Goal: Information Seeking & Learning: Learn about a topic

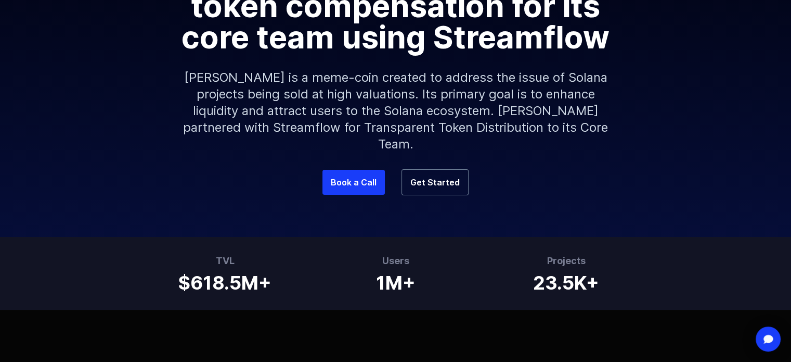
scroll to position [219, 0]
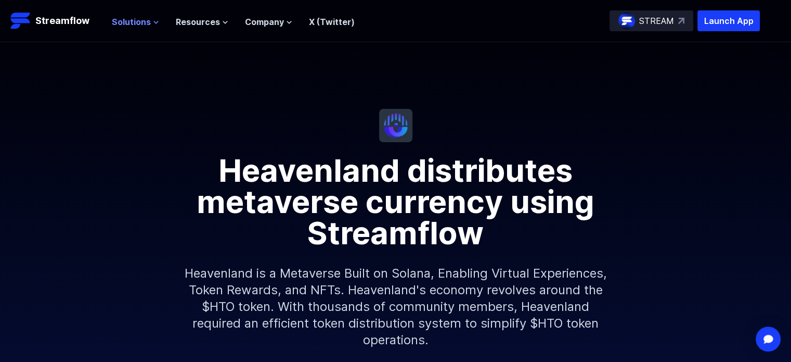
click at [135, 20] on span "Solutions" at bounding box center [131, 22] width 39 height 12
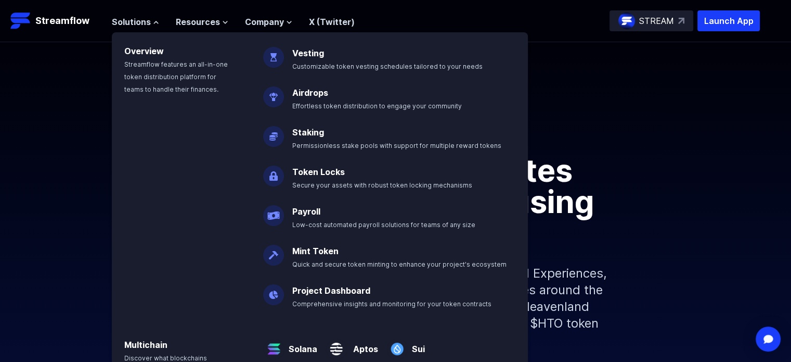
click at [279, 58] on img at bounding box center [273, 53] width 21 height 29
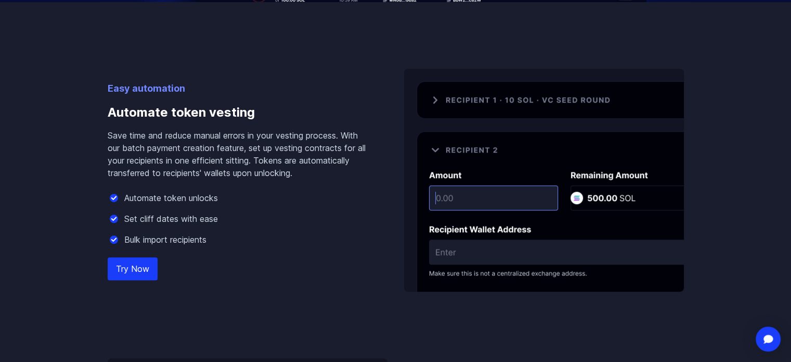
scroll to position [538, 0]
